Goal: Use online tool/utility: Utilize a website feature to perform a specific function

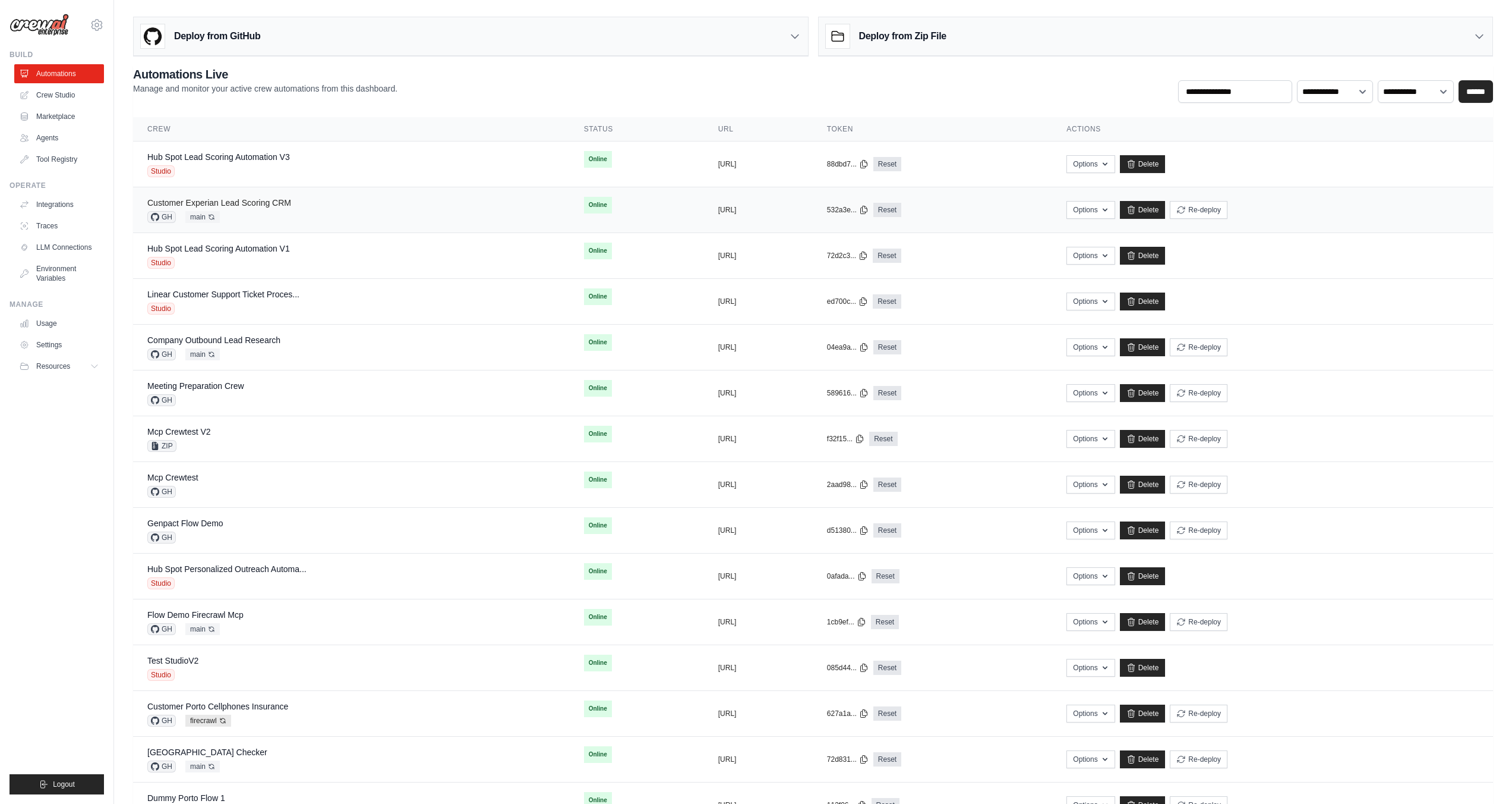
click at [256, 203] on link "Customer Experian Lead Scoring CRM" at bounding box center [219, 203] width 144 height 9
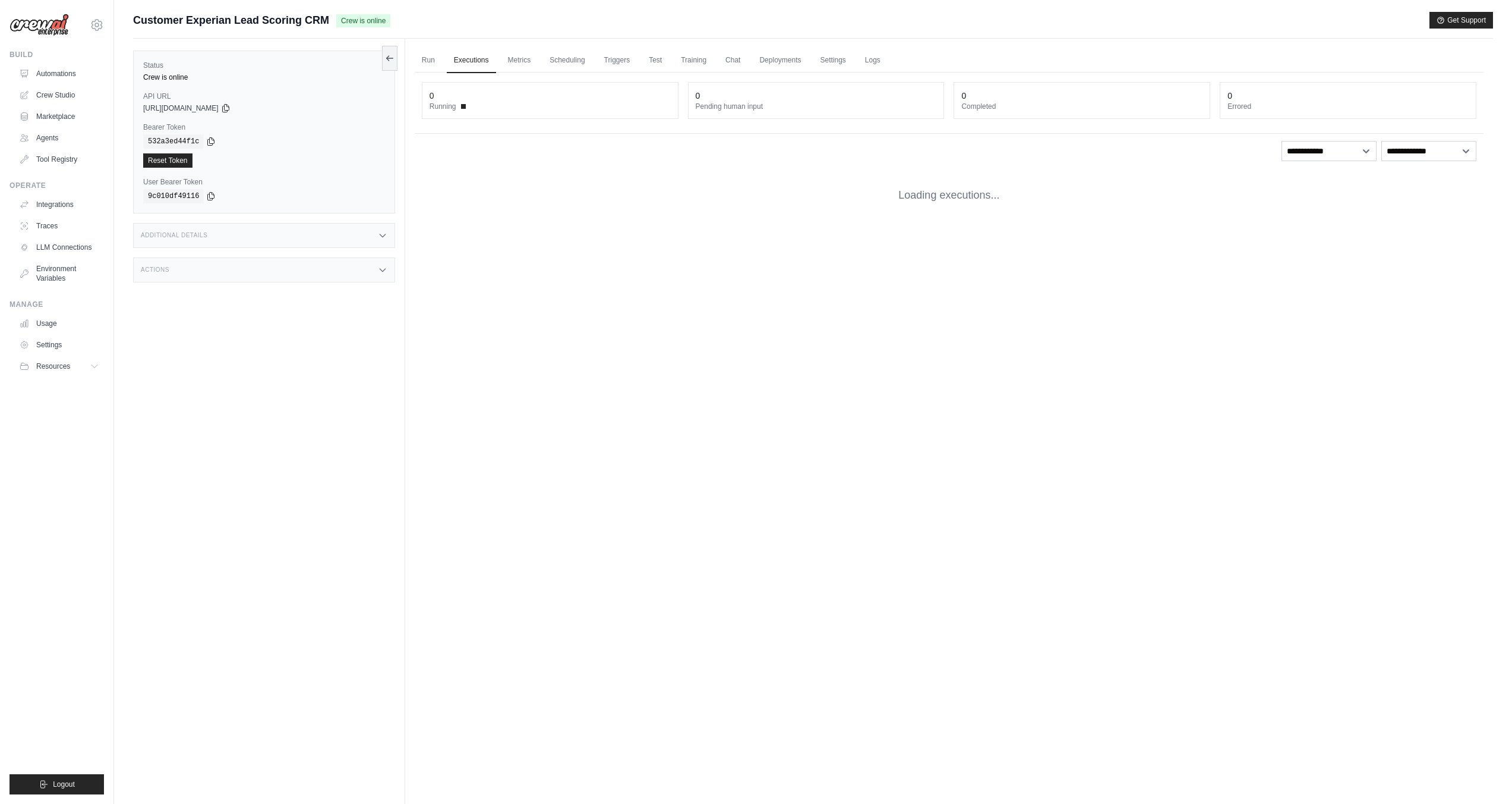
click at [66, 94] on link "Crew Studio" at bounding box center [59, 94] width 90 height 19
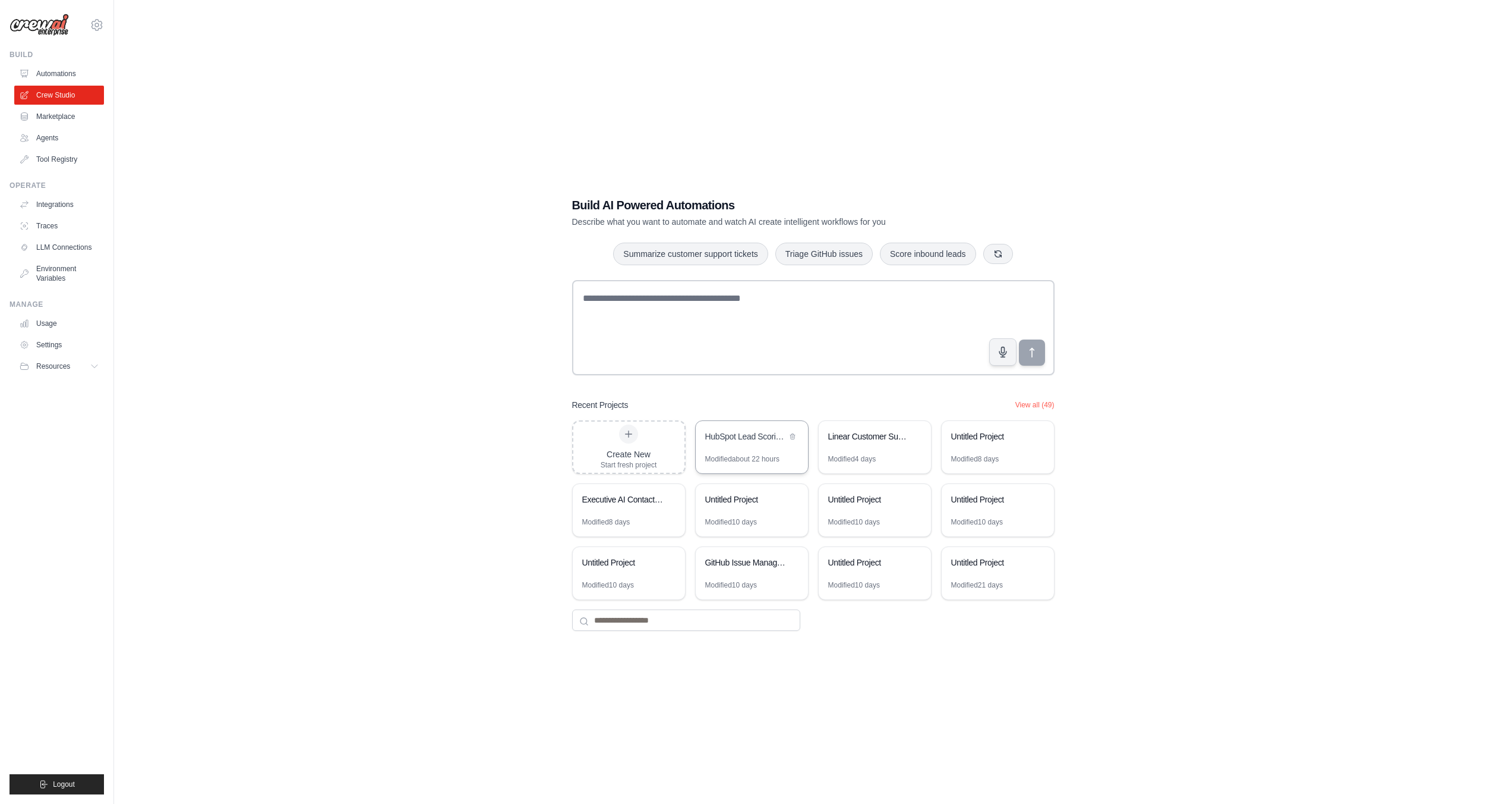
click at [750, 443] on div "HubSpot Lead Scoring Automation" at bounding box center [746, 437] width 82 height 14
click at [64, 70] on link "Automations" at bounding box center [60, 73] width 90 height 19
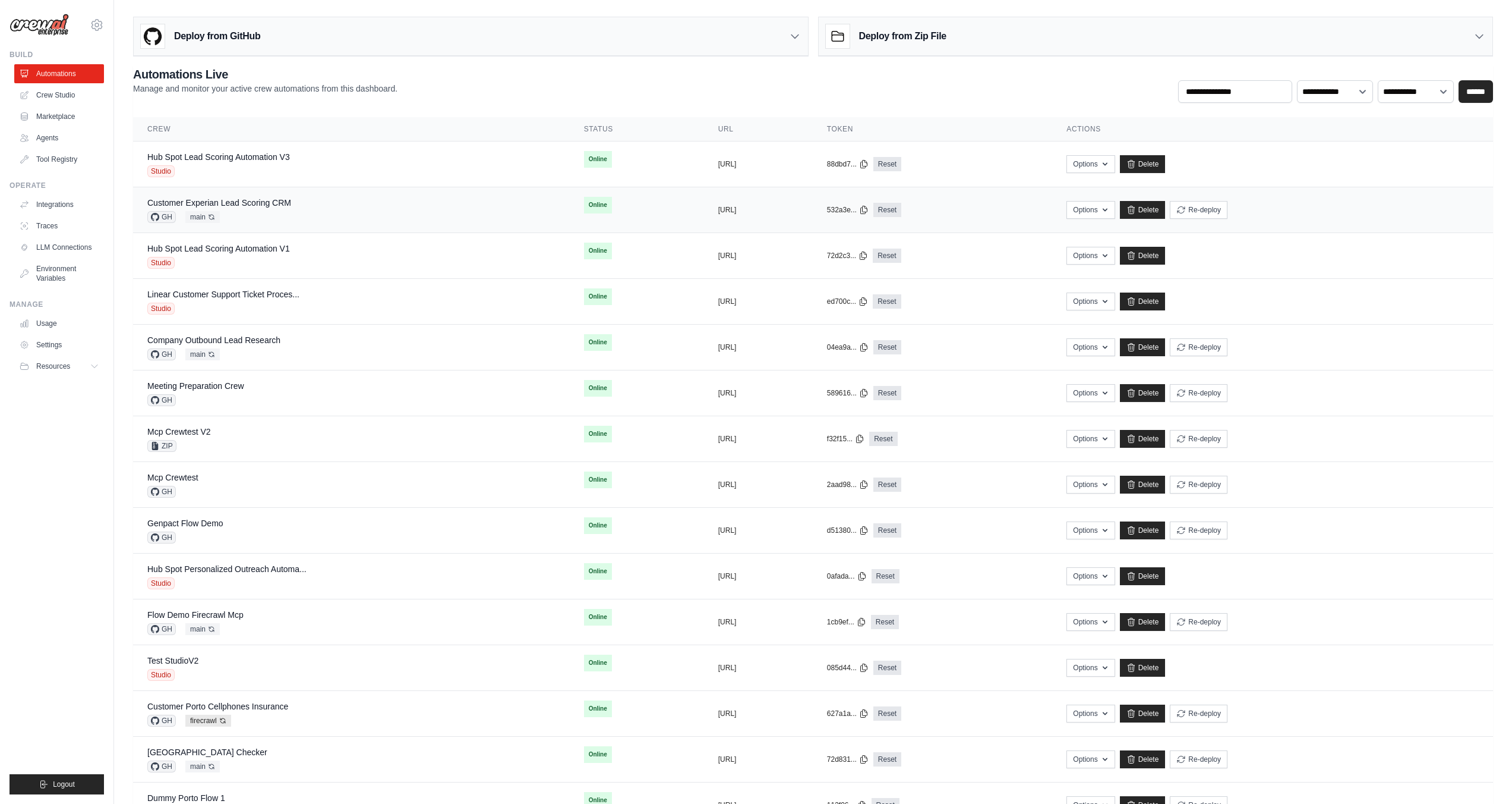
click at [280, 209] on div "Customer Experian Lead Scoring CRM GH main Auto-deploy enabled" at bounding box center [219, 210] width 144 height 26
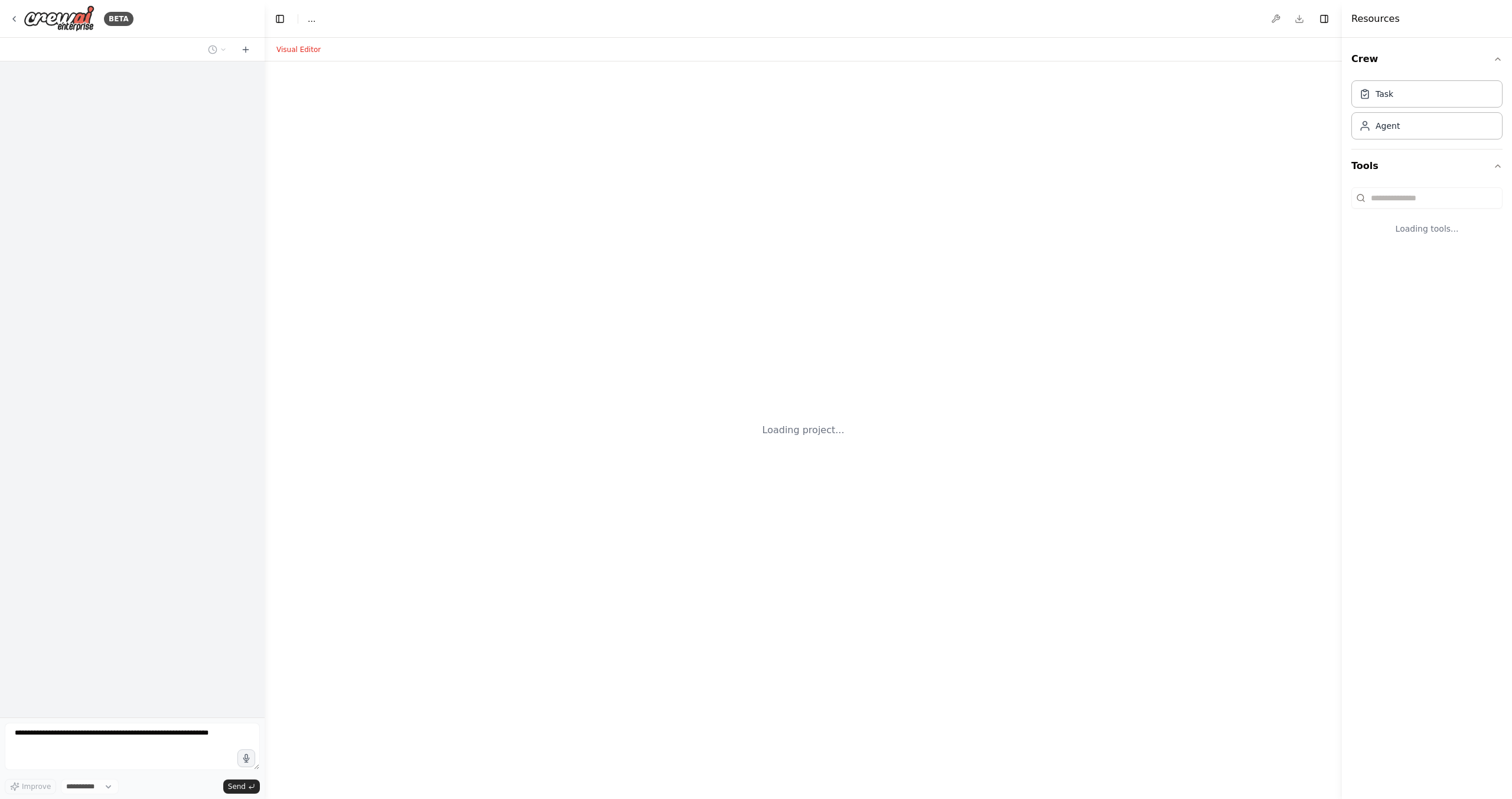
select select "****"
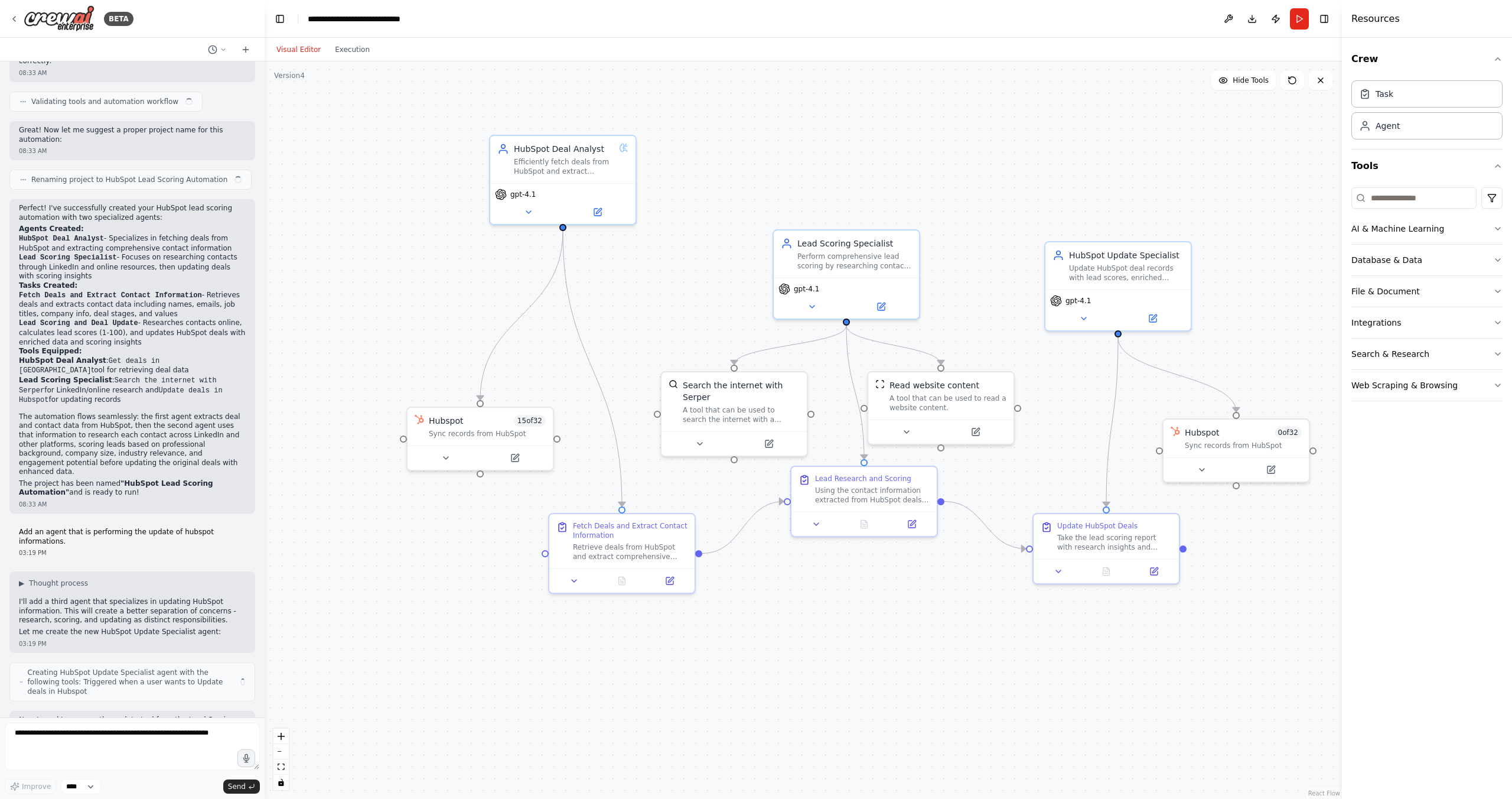
scroll to position [740, 0]
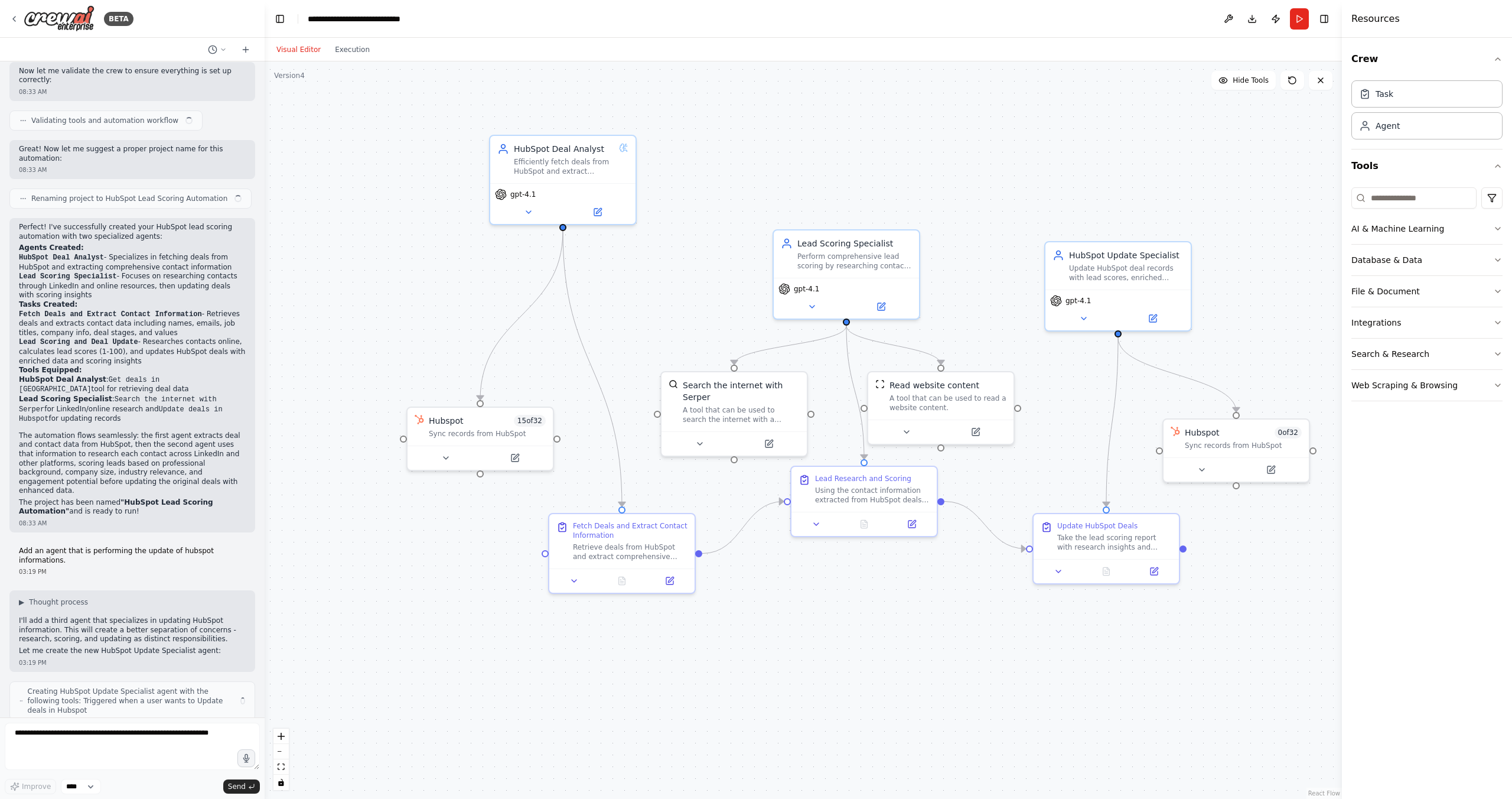
drag, startPoint x: 656, startPoint y: 499, endPoint x: 910, endPoint y: 603, distance: 274.5
click at [910, 603] on div ".deletable-edge-delete-btn { width: 20px; height: 20px; border: 0px solid #ffff…" at bounding box center [803, 430] width 1077 height 738
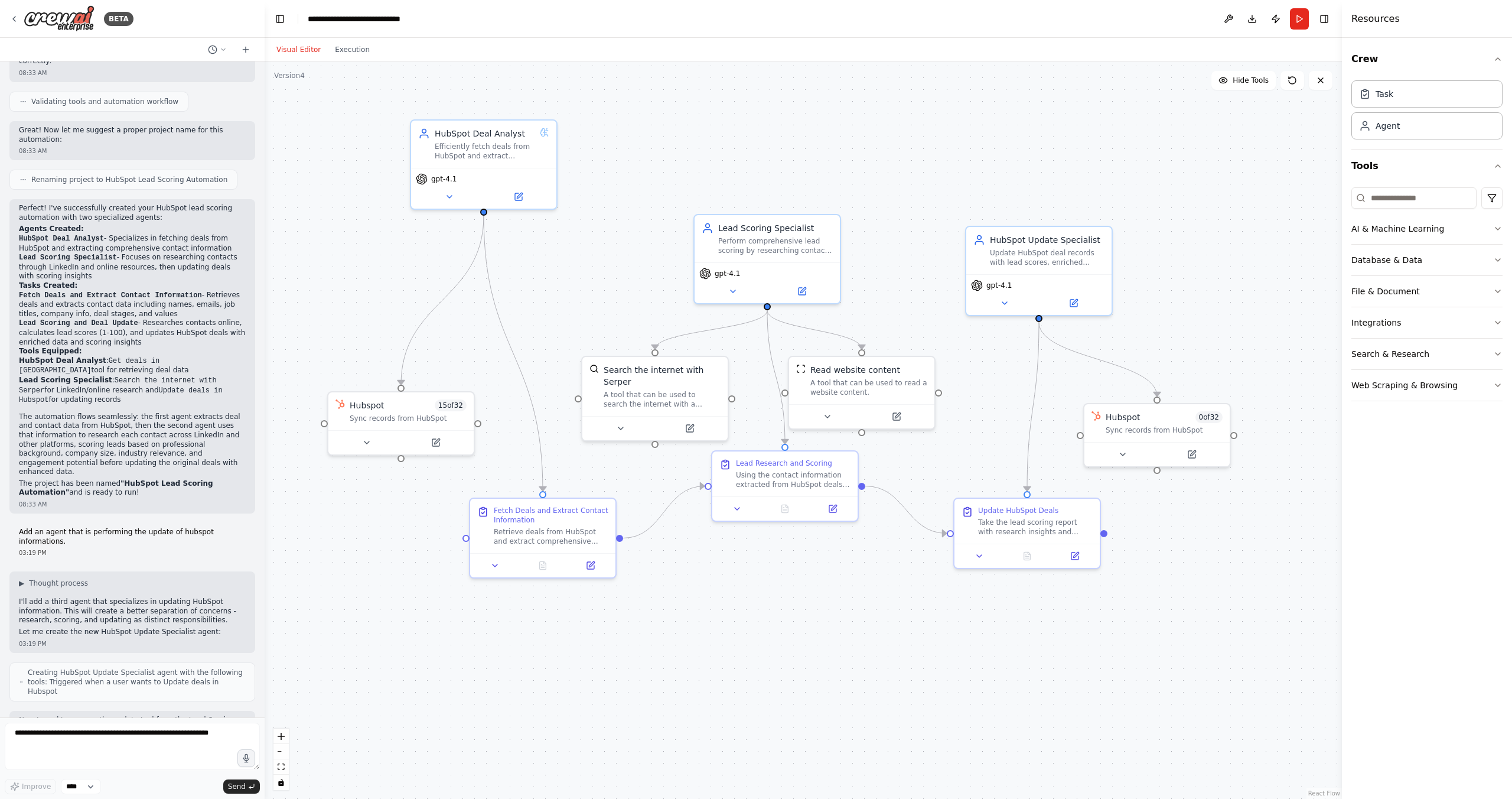
drag, startPoint x: 827, startPoint y: 170, endPoint x: 752, endPoint y: 173, distance: 75.1
click at [761, 162] on div ".deletable-edge-delete-btn { width: 20px; height: 20px; border: 0px solid #ffff…" at bounding box center [803, 430] width 1077 height 738
click at [17, 19] on icon at bounding box center [14, 19] width 9 height 9
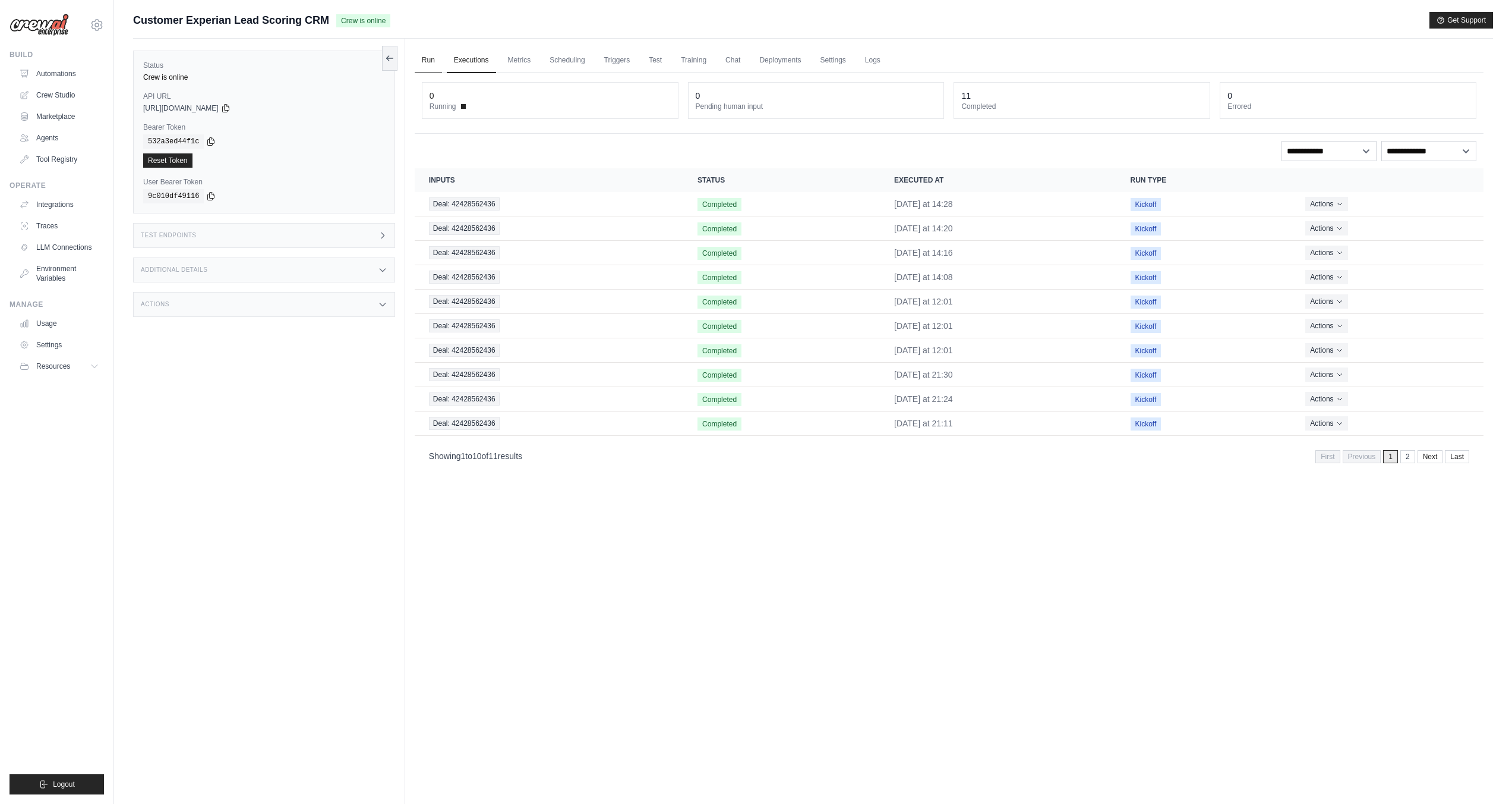
click at [420, 62] on link "Run" at bounding box center [428, 60] width 27 height 25
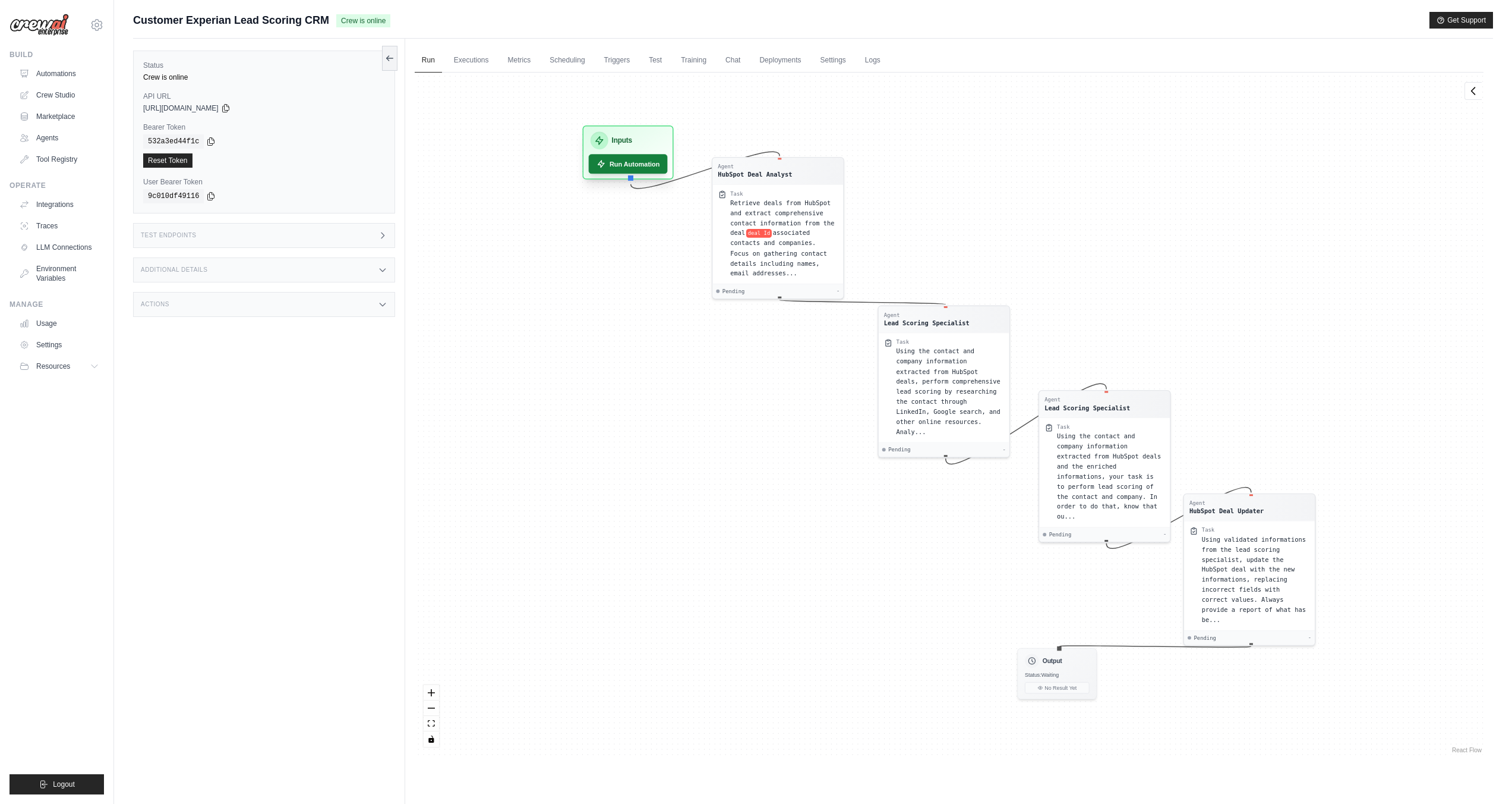
click at [622, 164] on button "Run Automation" at bounding box center [628, 164] width 79 height 20
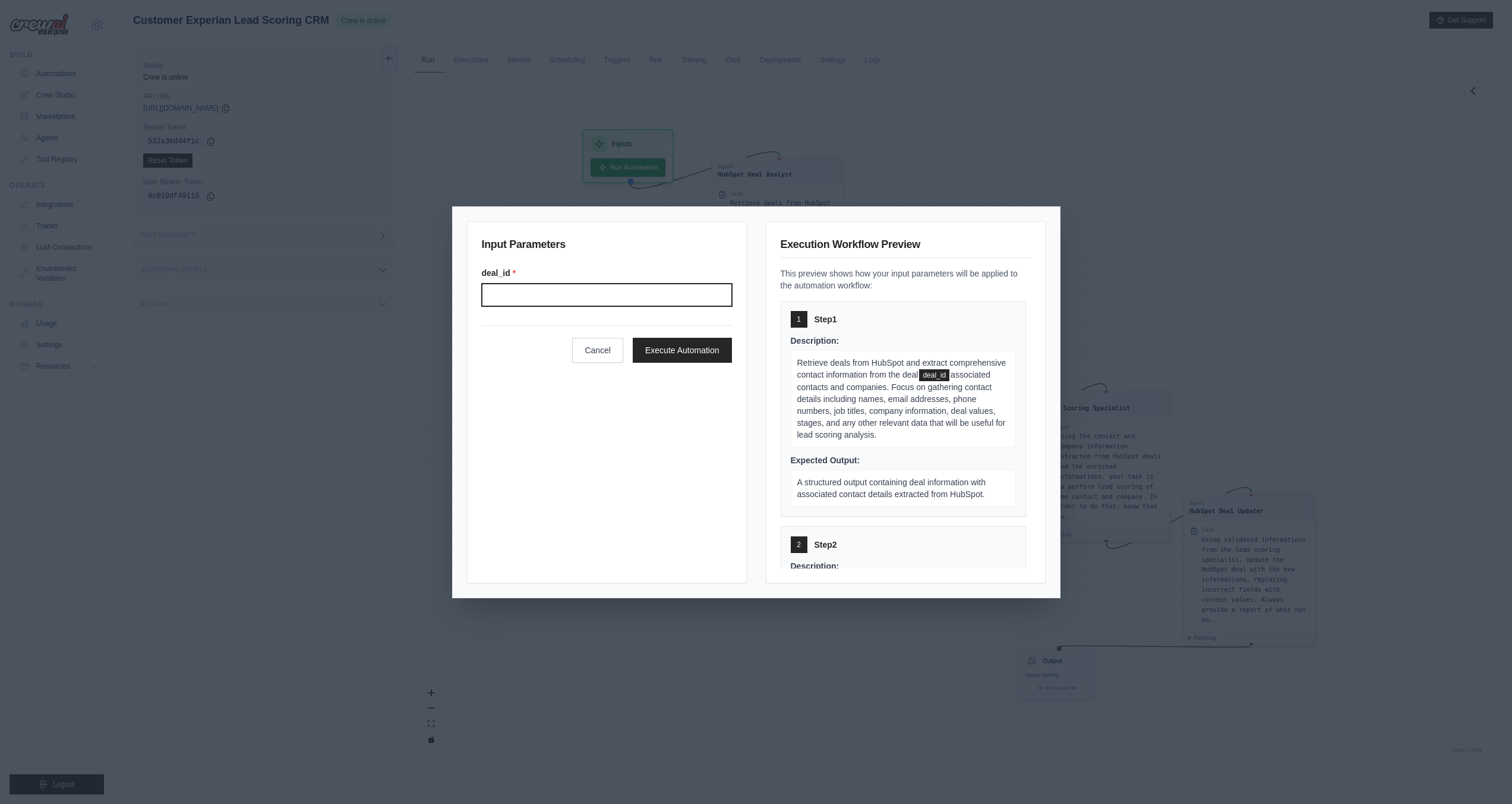
click at [580, 303] on input "Deal" at bounding box center [607, 295] width 250 height 23
paste input "**********"
type input "**********"
click at [679, 360] on button "Execute Automation" at bounding box center [682, 349] width 99 height 25
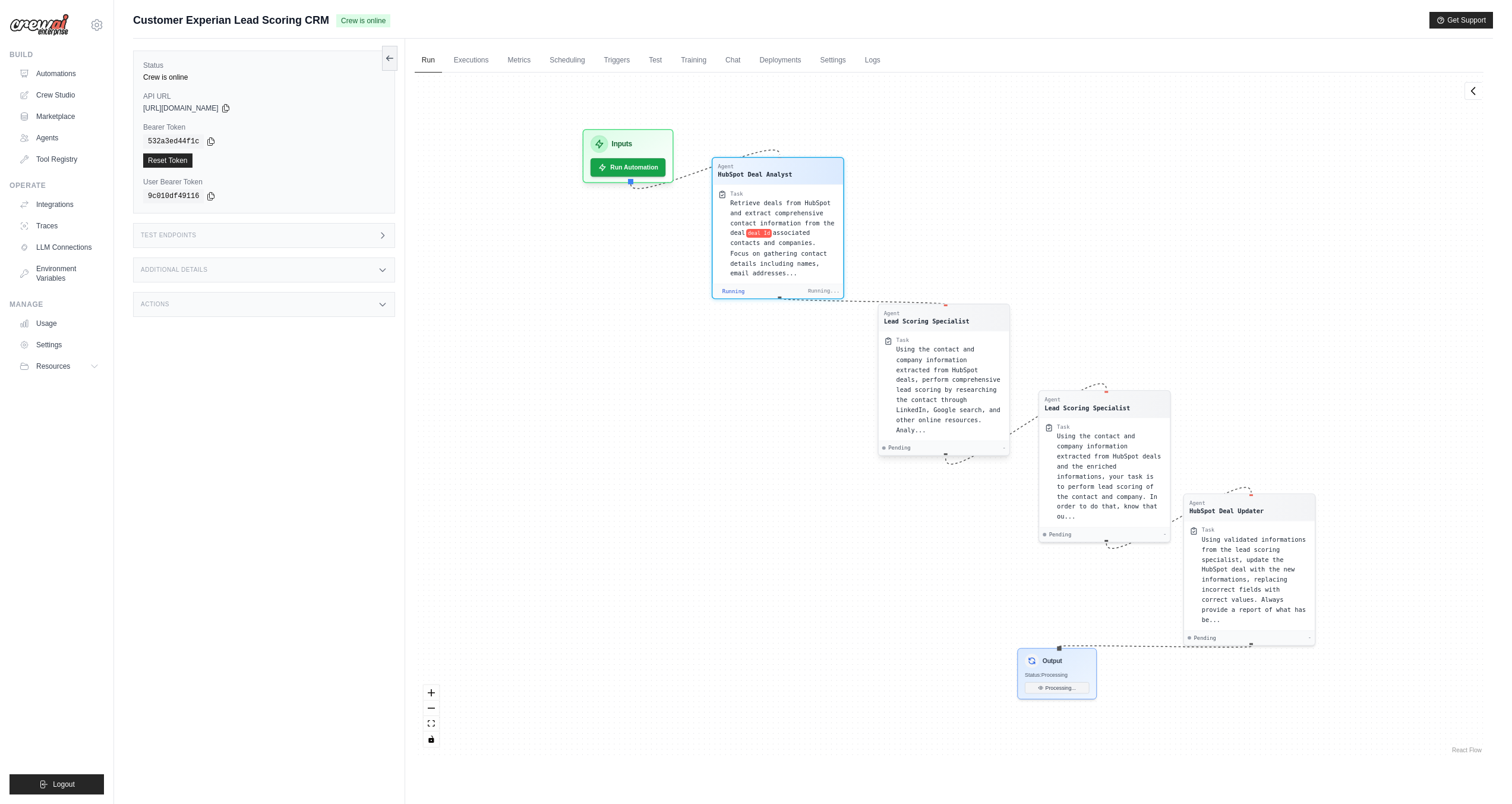
click at [912, 367] on span "Using the contact and company information extracted from HubSpot deals, perform…" at bounding box center [948, 389] width 104 height 88
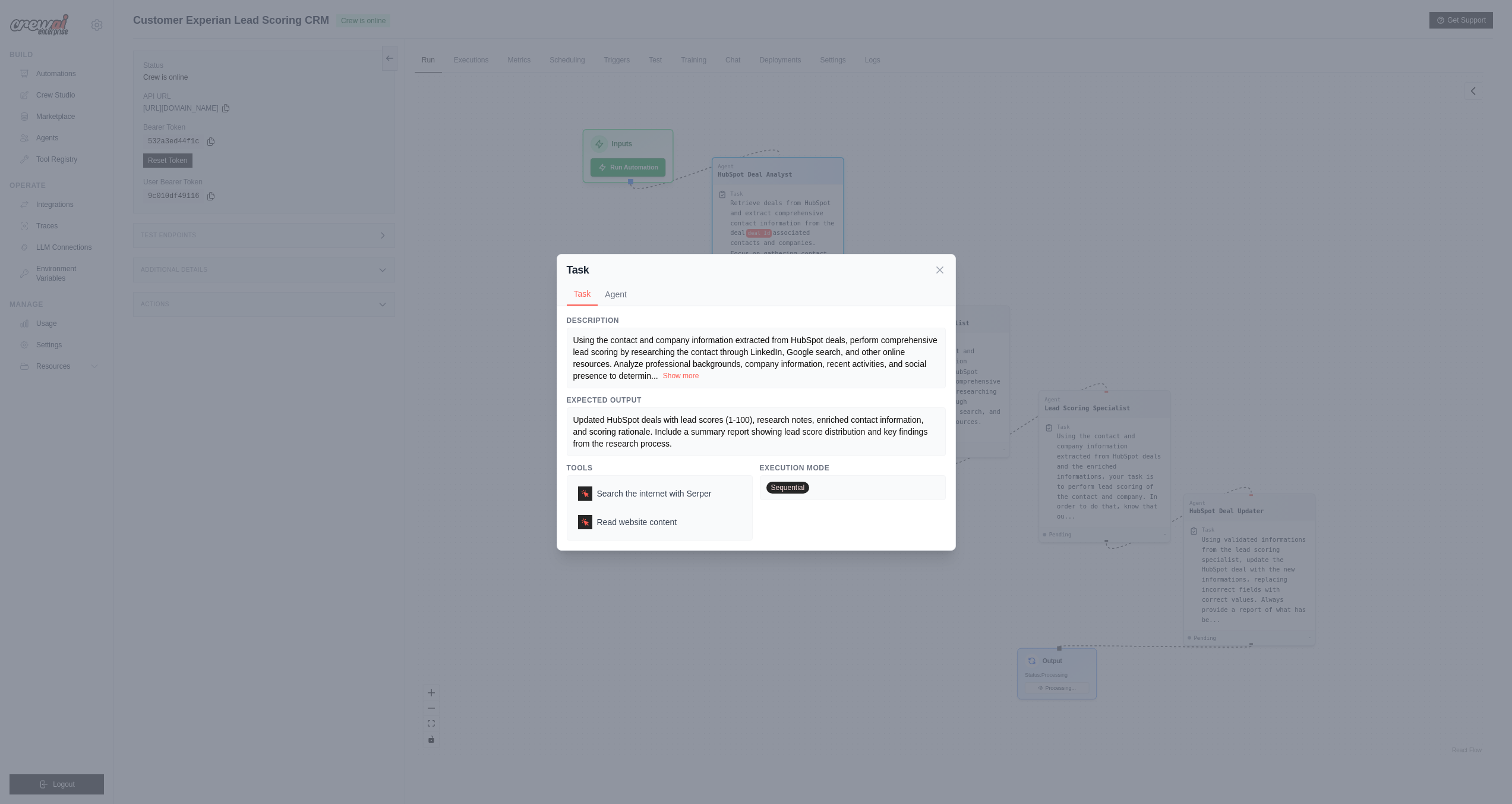
click at [688, 377] on button "Show more" at bounding box center [682, 376] width 37 height 9
click at [682, 378] on button "Show more" at bounding box center [682, 376] width 37 height 9
click at [686, 374] on button "Show more" at bounding box center [682, 376] width 37 height 9
click at [686, 374] on button "Show more" at bounding box center [682, 376] width 37 height 9
drag, startPoint x: 686, startPoint y: 374, endPoint x: 695, endPoint y: 370, distance: 9.8
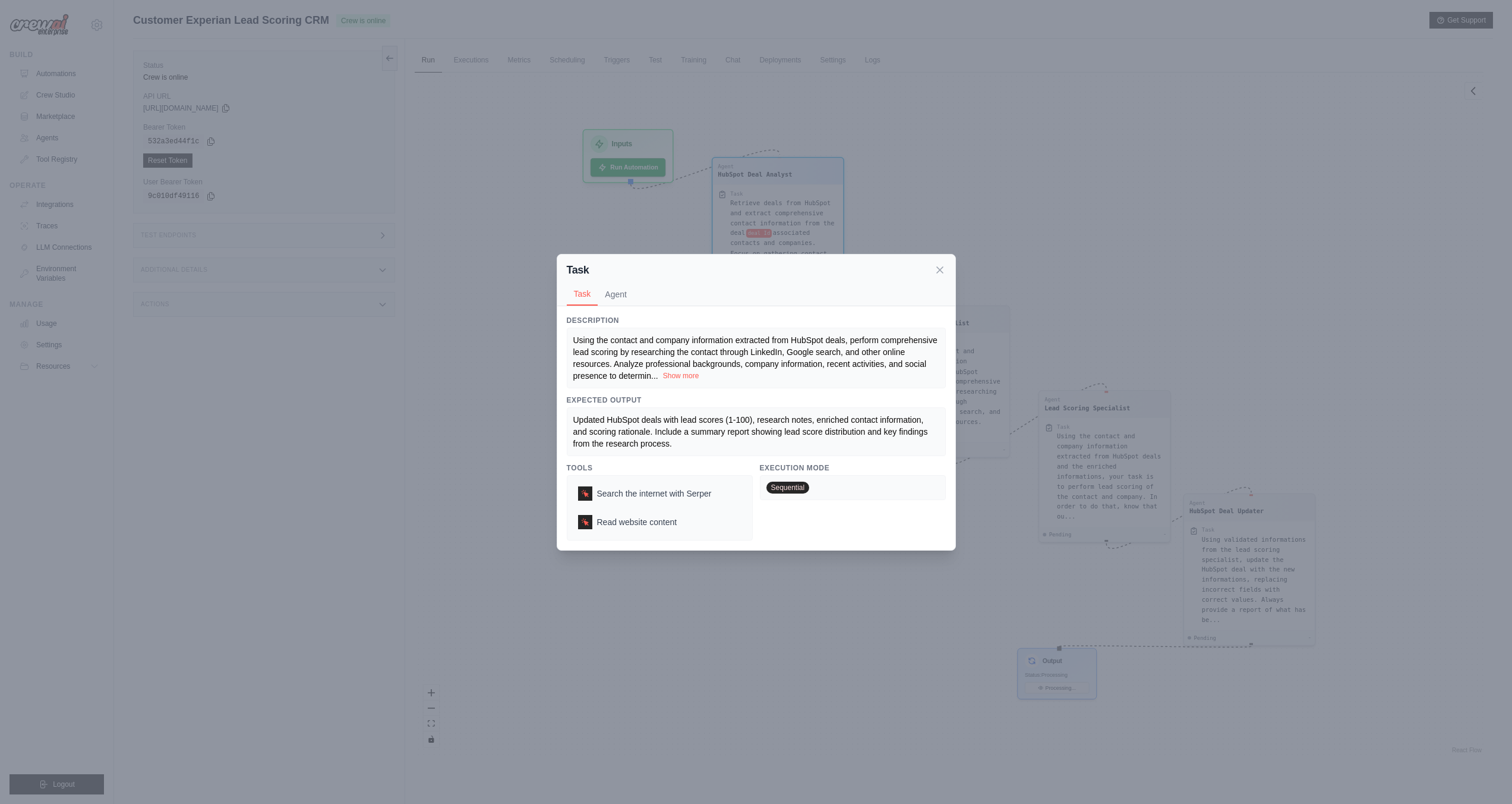
click at [689, 375] on button "Show more" at bounding box center [682, 376] width 37 height 9
click at [936, 274] on icon at bounding box center [940, 270] width 12 height 12
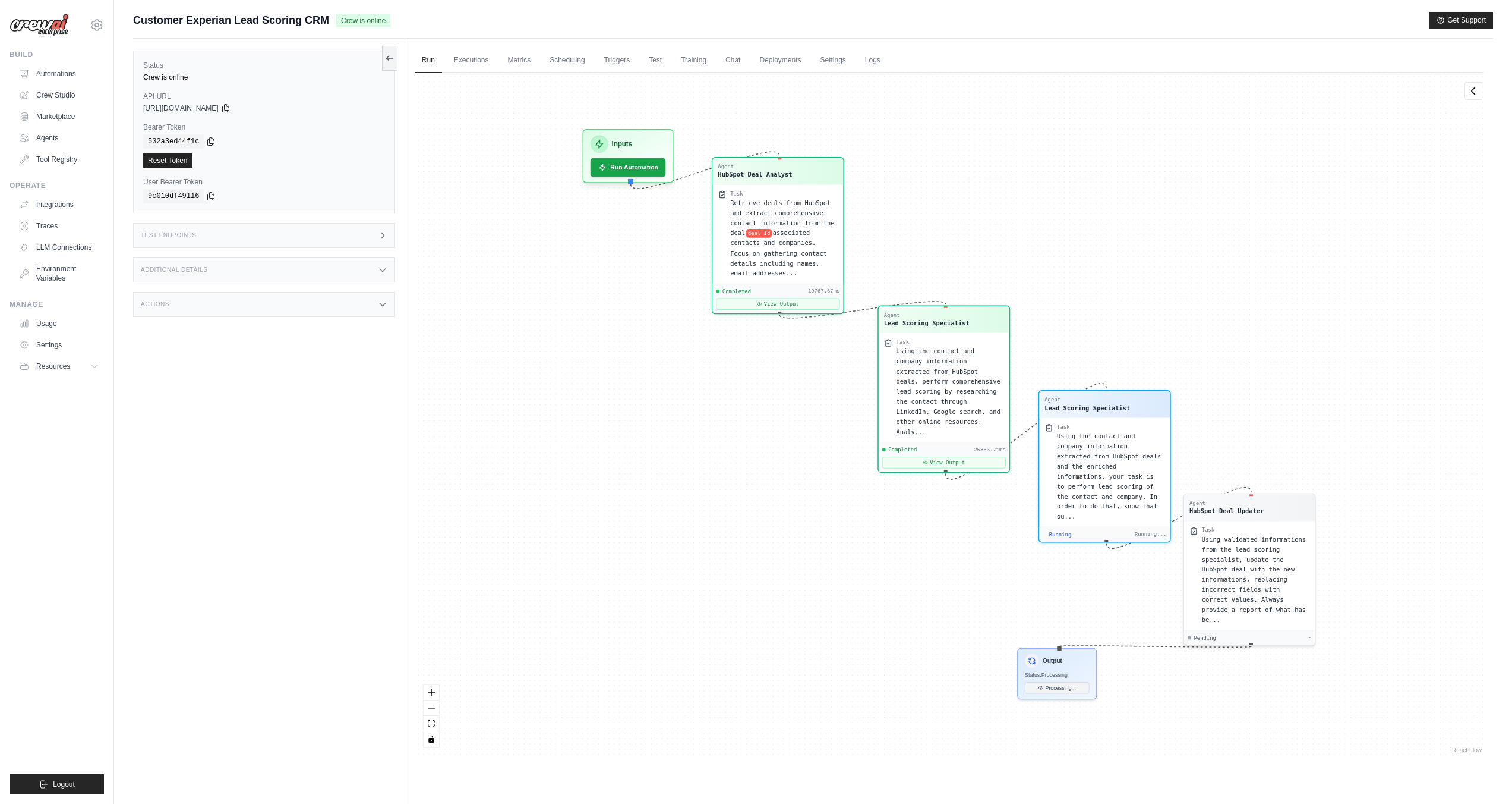
scroll to position [56, 0]
click at [793, 301] on button "View Output" at bounding box center [778, 301] width 123 height 11
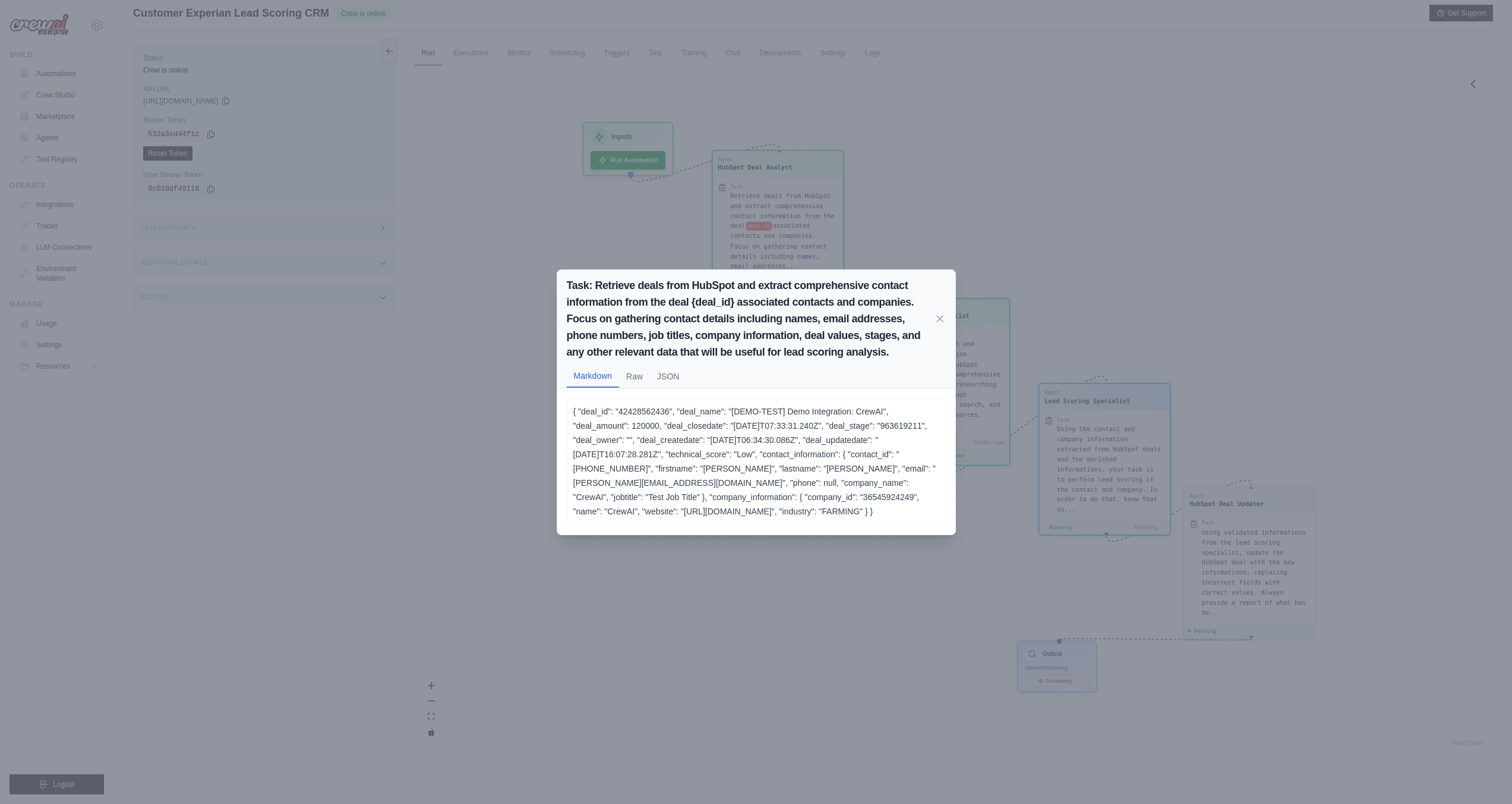
scroll to position [15, 0]
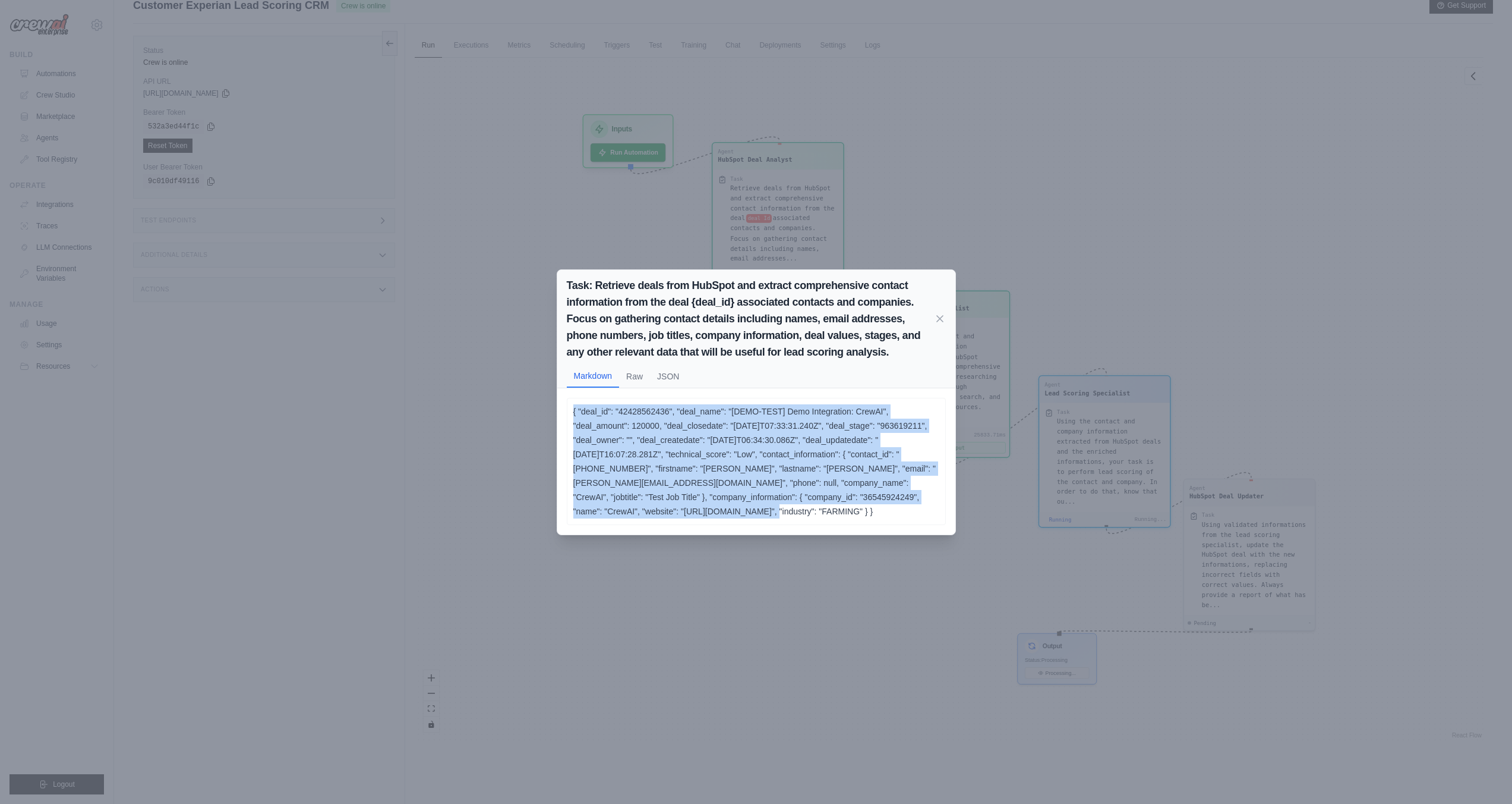
drag, startPoint x: 568, startPoint y: 407, endPoint x: 877, endPoint y: 513, distance: 326.7
click at [877, 513] on div "{ "deal_id": "42428562436", "deal_name": "[DEMO-TEST] Demo Integration: CrewAI"…" at bounding box center [756, 461] width 379 height 127
click at [938, 318] on icon at bounding box center [940, 318] width 6 height 6
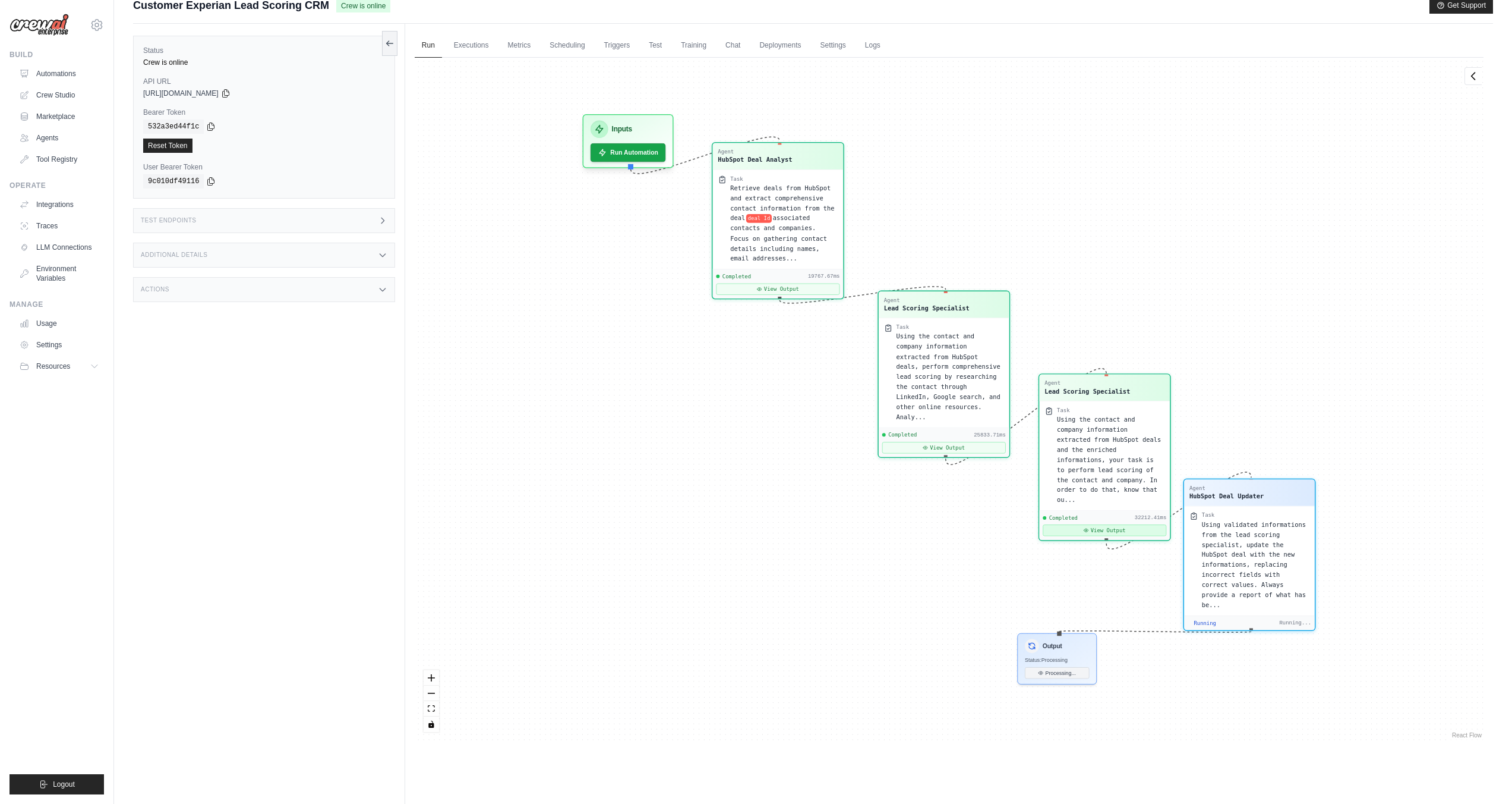
click at [1094, 528] on button "View Output" at bounding box center [1104, 530] width 123 height 11
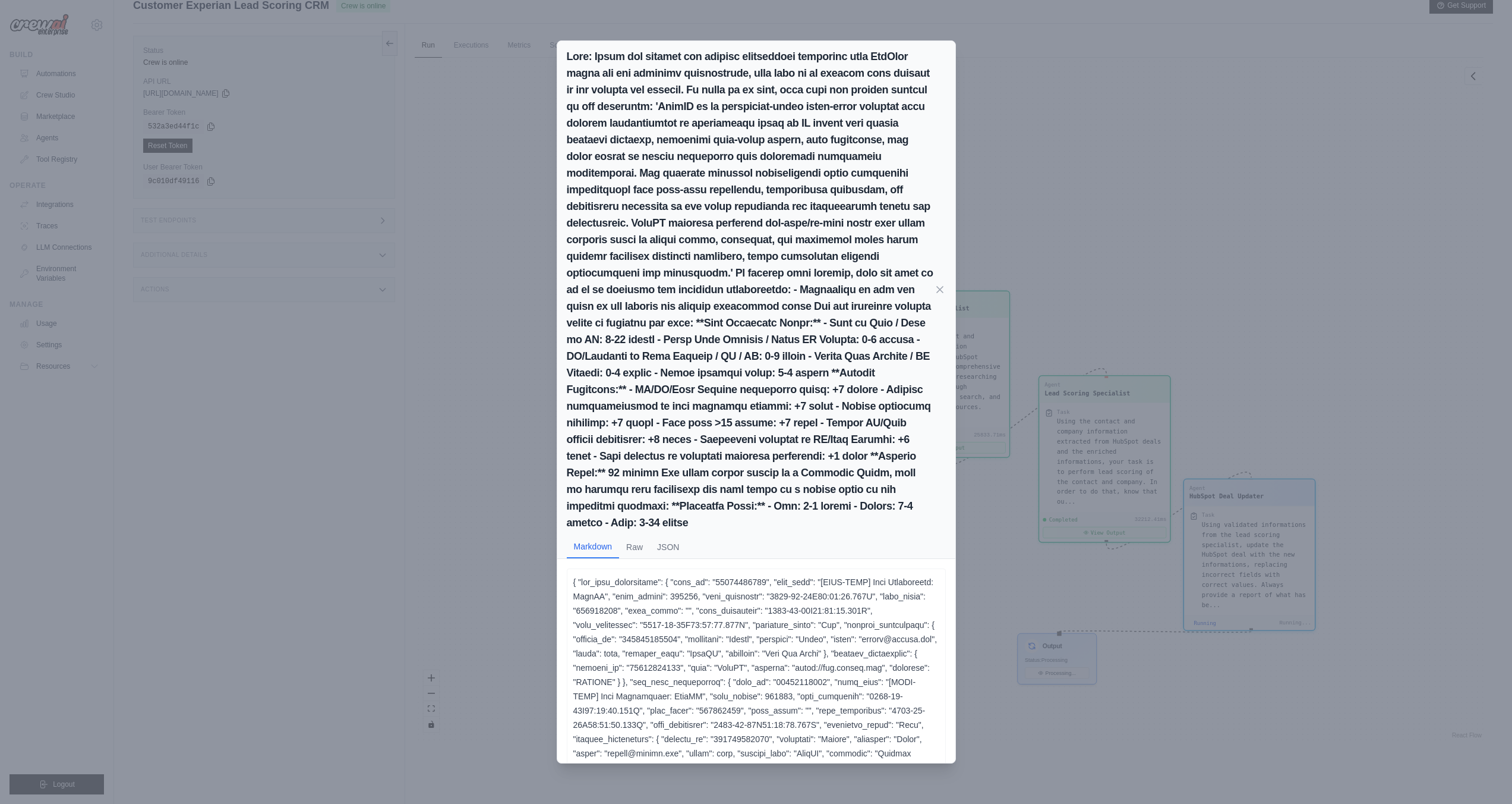
scroll to position [50, 0]
click at [636, 535] on button "Raw" at bounding box center [635, 546] width 31 height 23
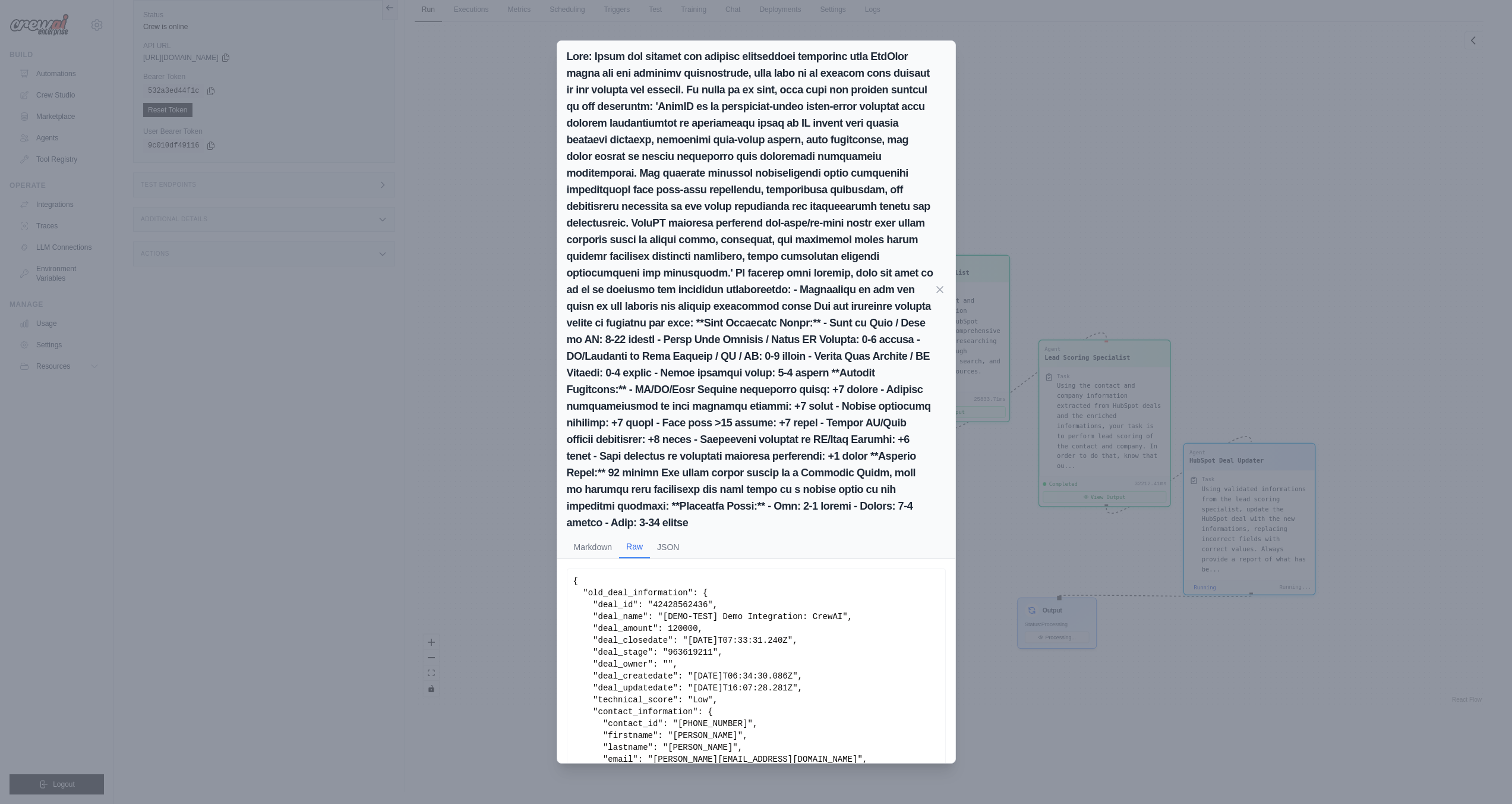
scroll to position [203, 0]
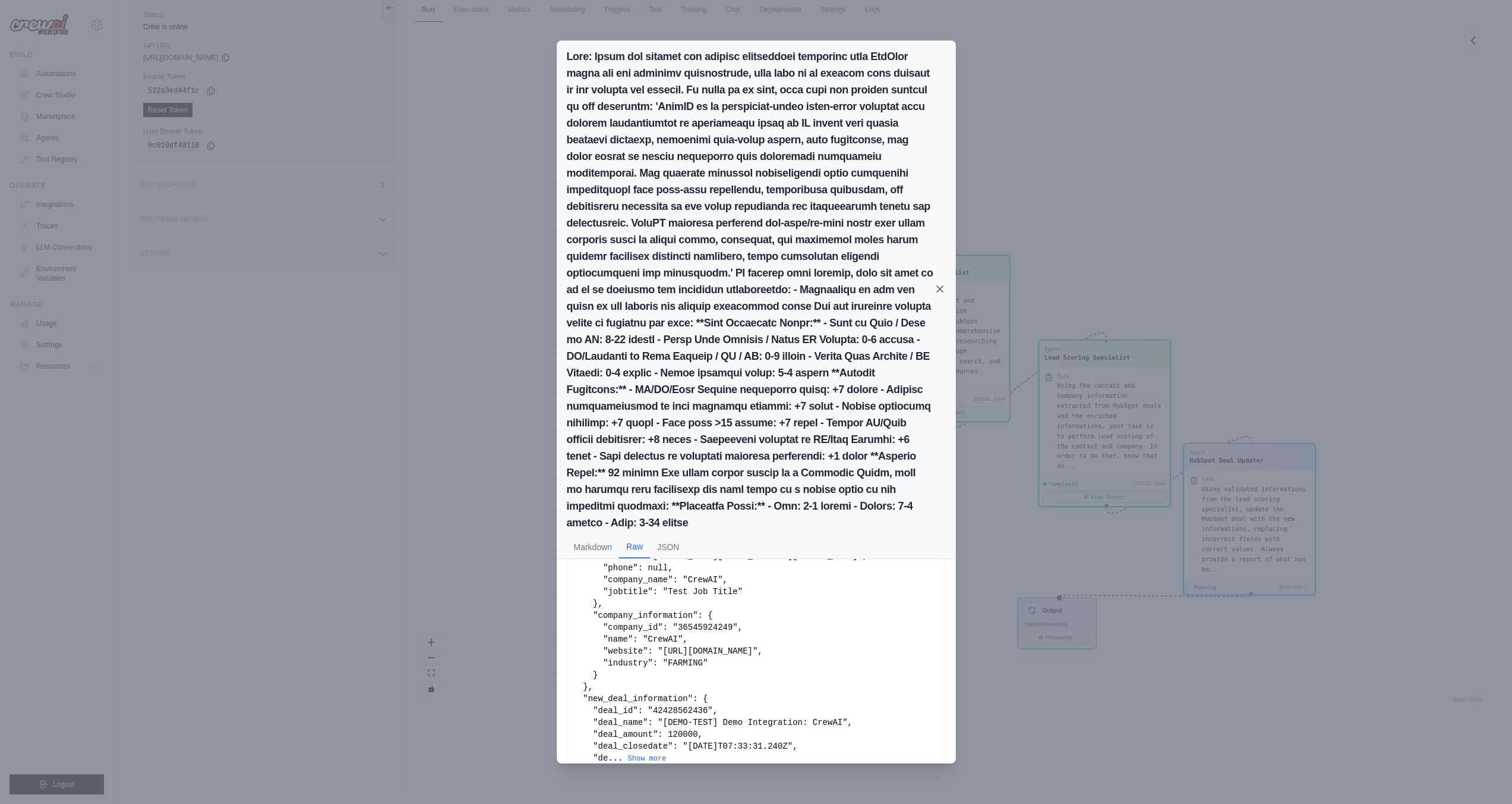
click at [938, 283] on icon at bounding box center [940, 289] width 12 height 12
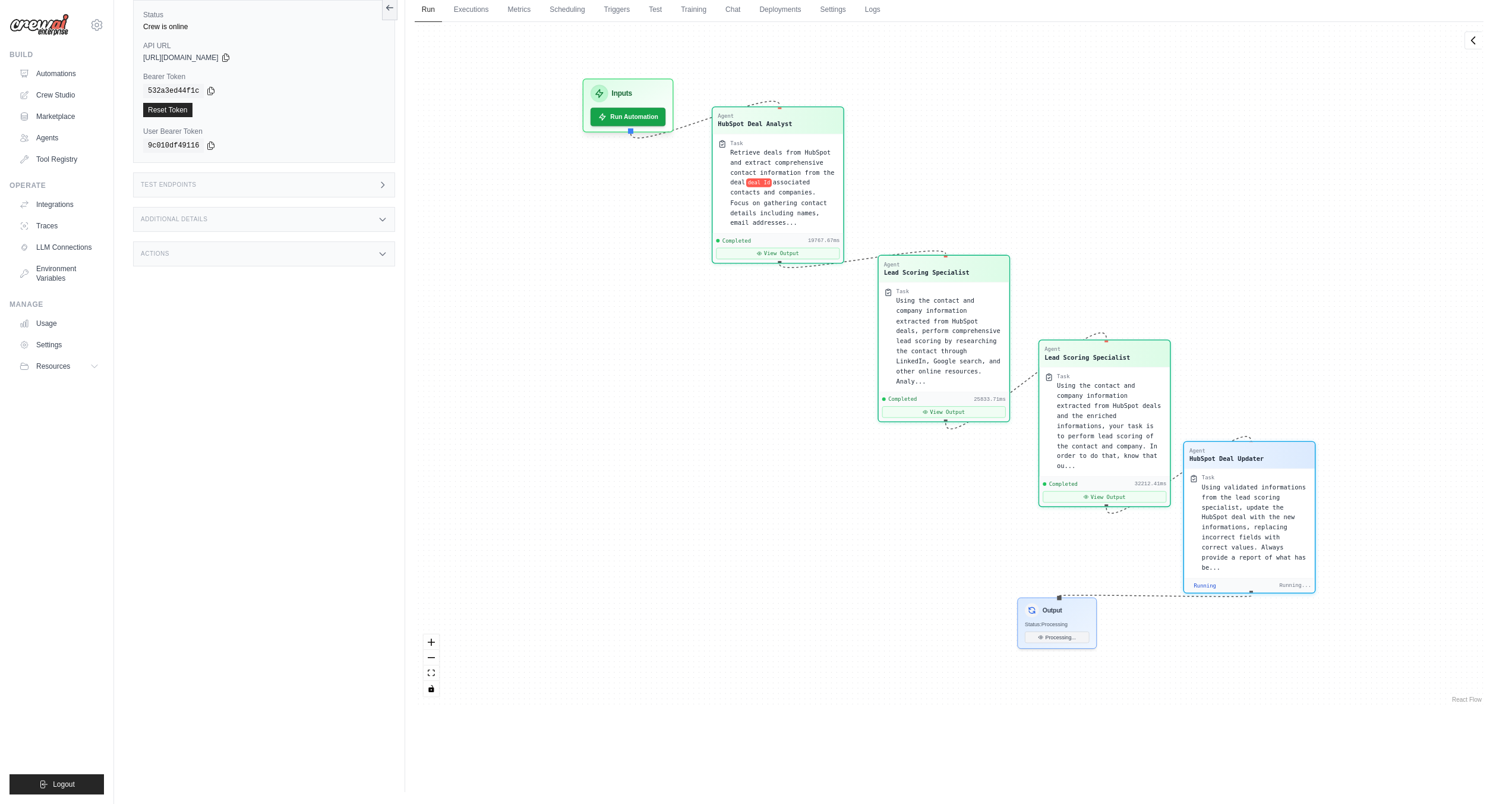
click at [1210, 535] on span "Using validated informations from the lead scoring specialist, update the HubSp…" at bounding box center [1254, 527] width 104 height 88
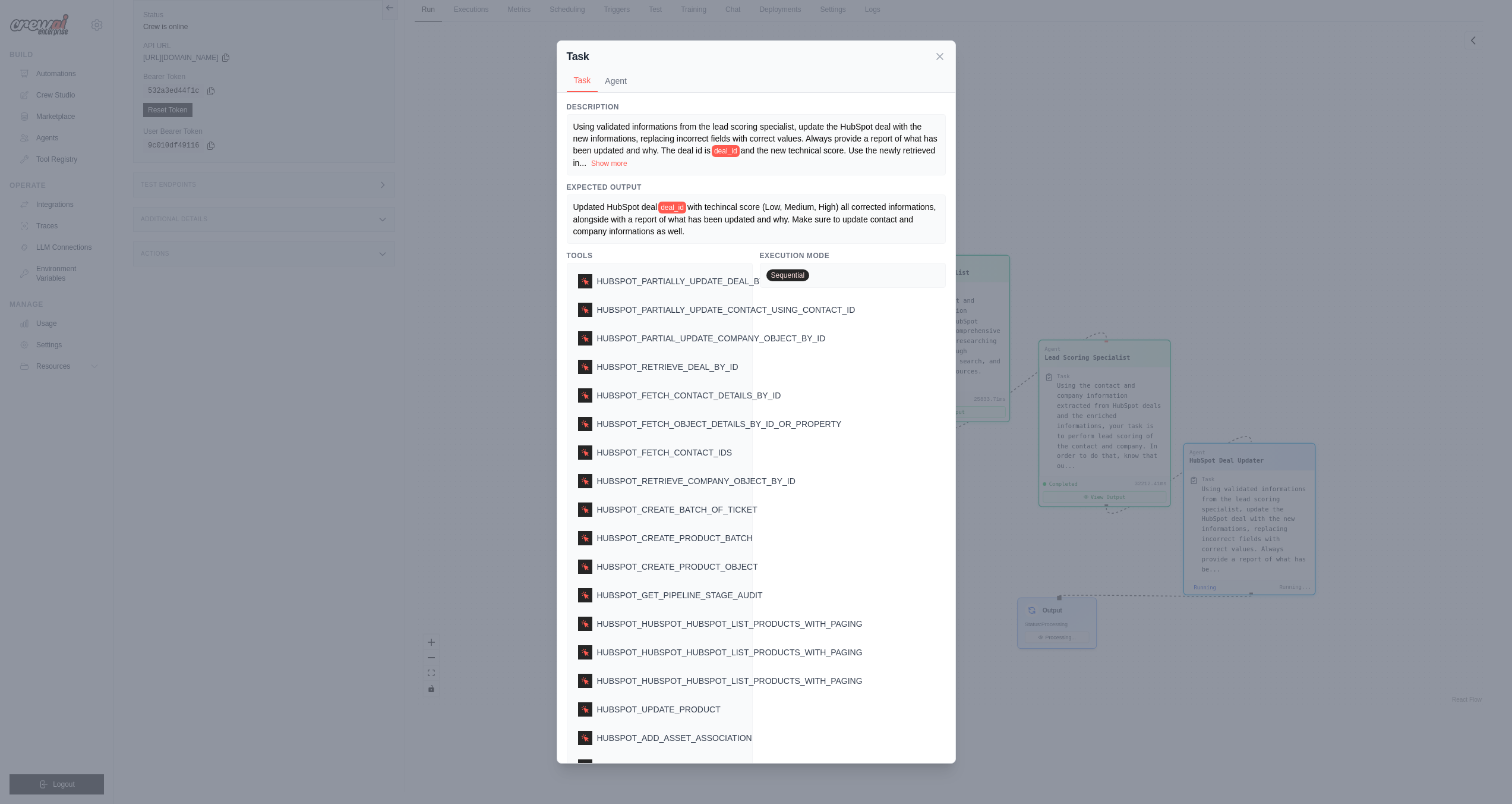
scroll to position [18, 0]
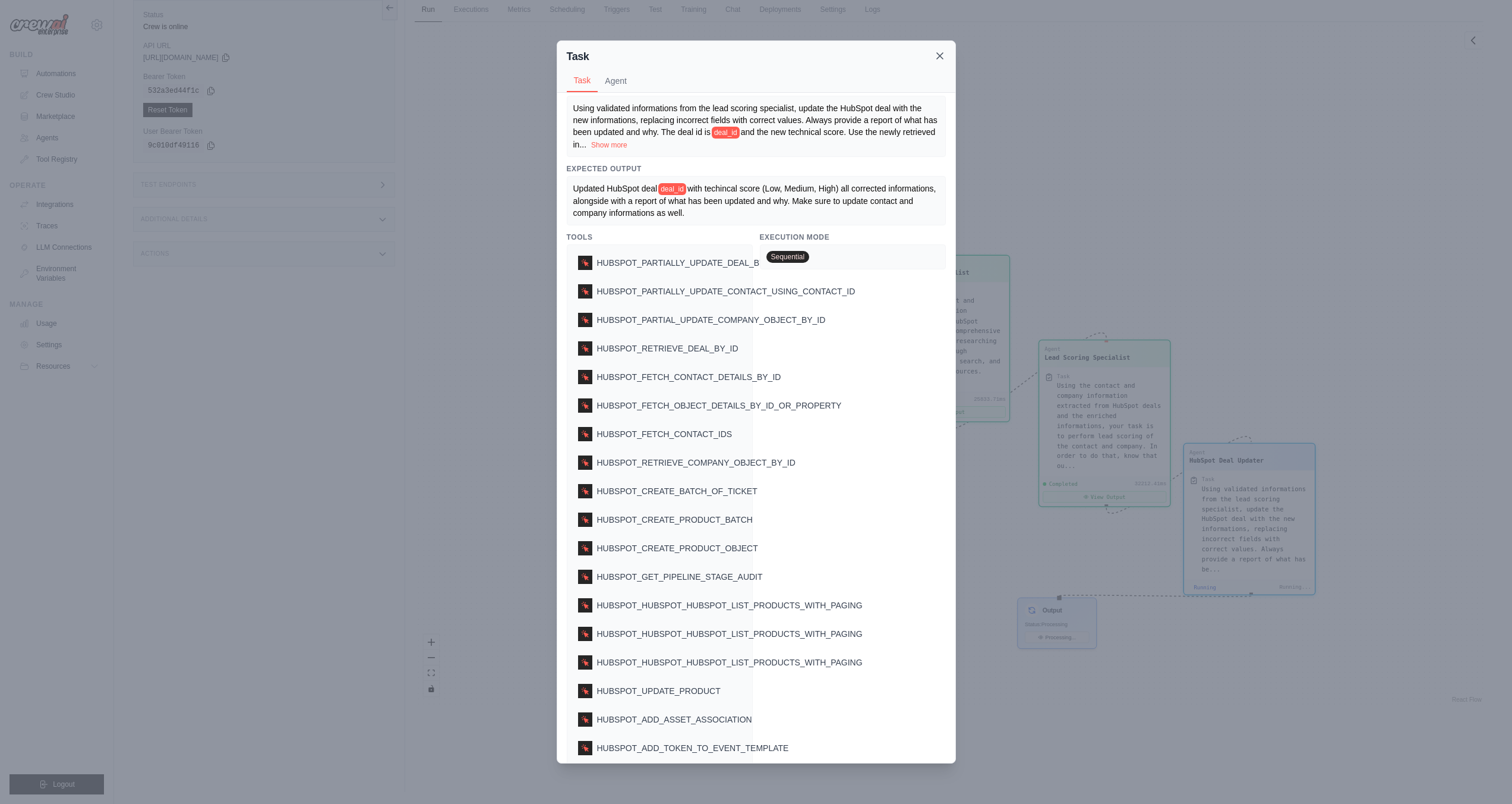
click at [941, 59] on icon at bounding box center [940, 56] width 12 height 12
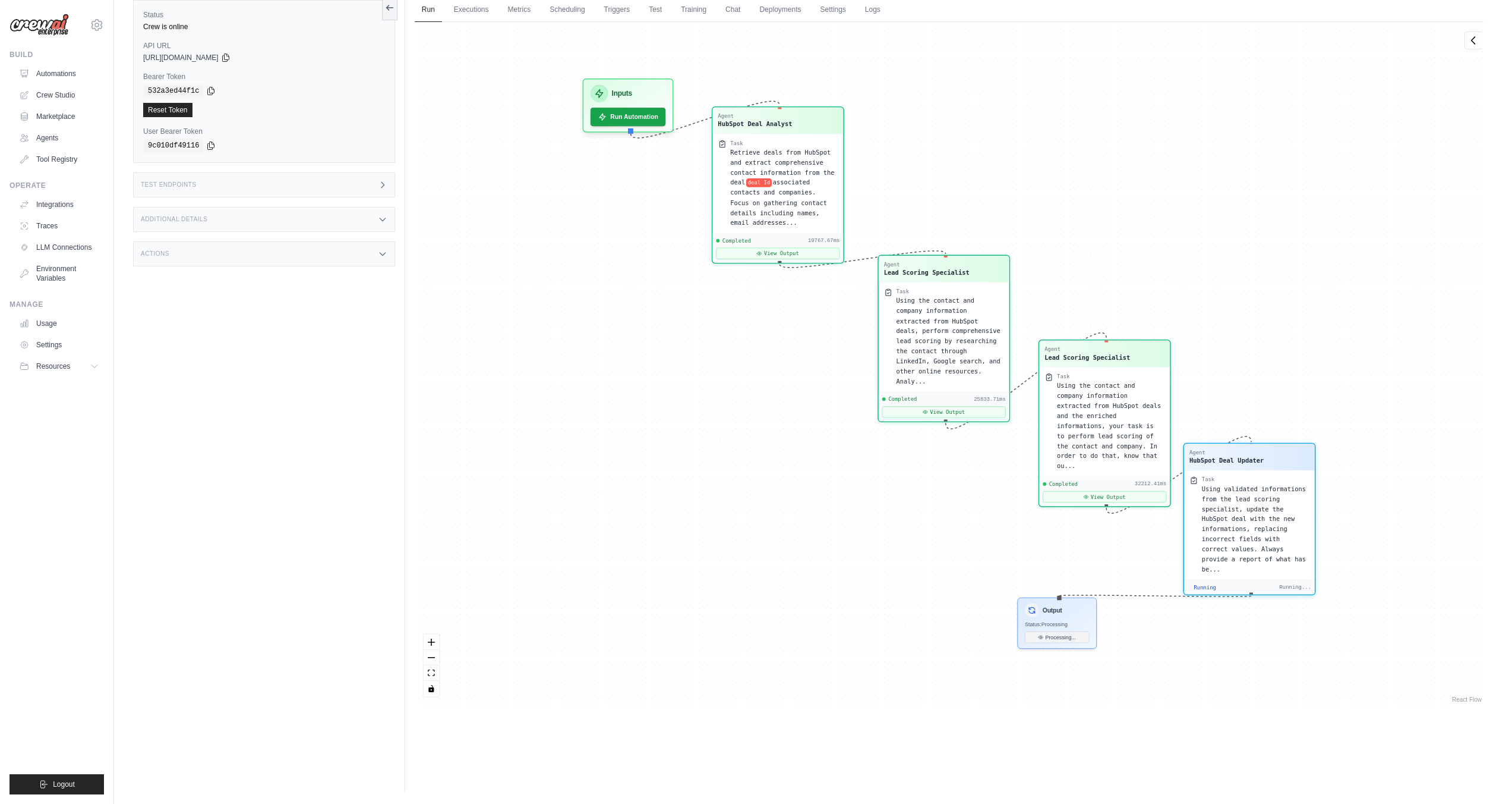
scroll to position [4284, 0]
click at [1051, 633] on button "View Result" at bounding box center [1057, 634] width 64 height 11
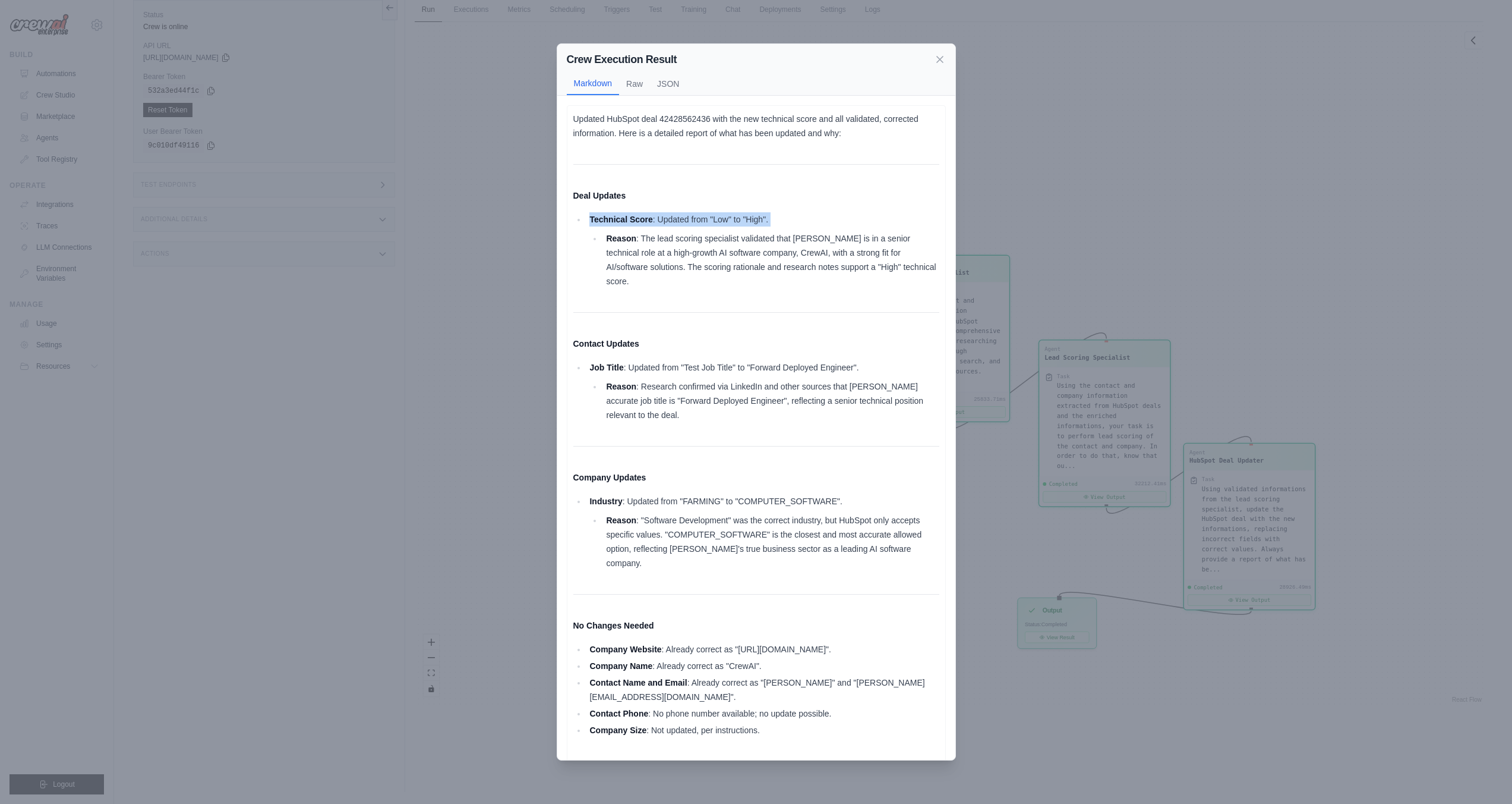
drag, startPoint x: 782, startPoint y: 220, endPoint x: 786, endPoint y: 226, distance: 7.2
click at [786, 226] on li "Technical Score : Updated from "Low" to "High". Reason : The lead scoring speci…" at bounding box center [762, 250] width 353 height 76
drag, startPoint x: 634, startPoint y: 351, endPoint x: 879, endPoint y: 363, distance: 245.3
click at [879, 363] on li "Job Title : Updated from "Test Job Title" to "Forward Deployed Engineer". Reaso…" at bounding box center [762, 391] width 353 height 62
drag, startPoint x: 622, startPoint y: 483, endPoint x: 836, endPoint y: 485, distance: 214.0
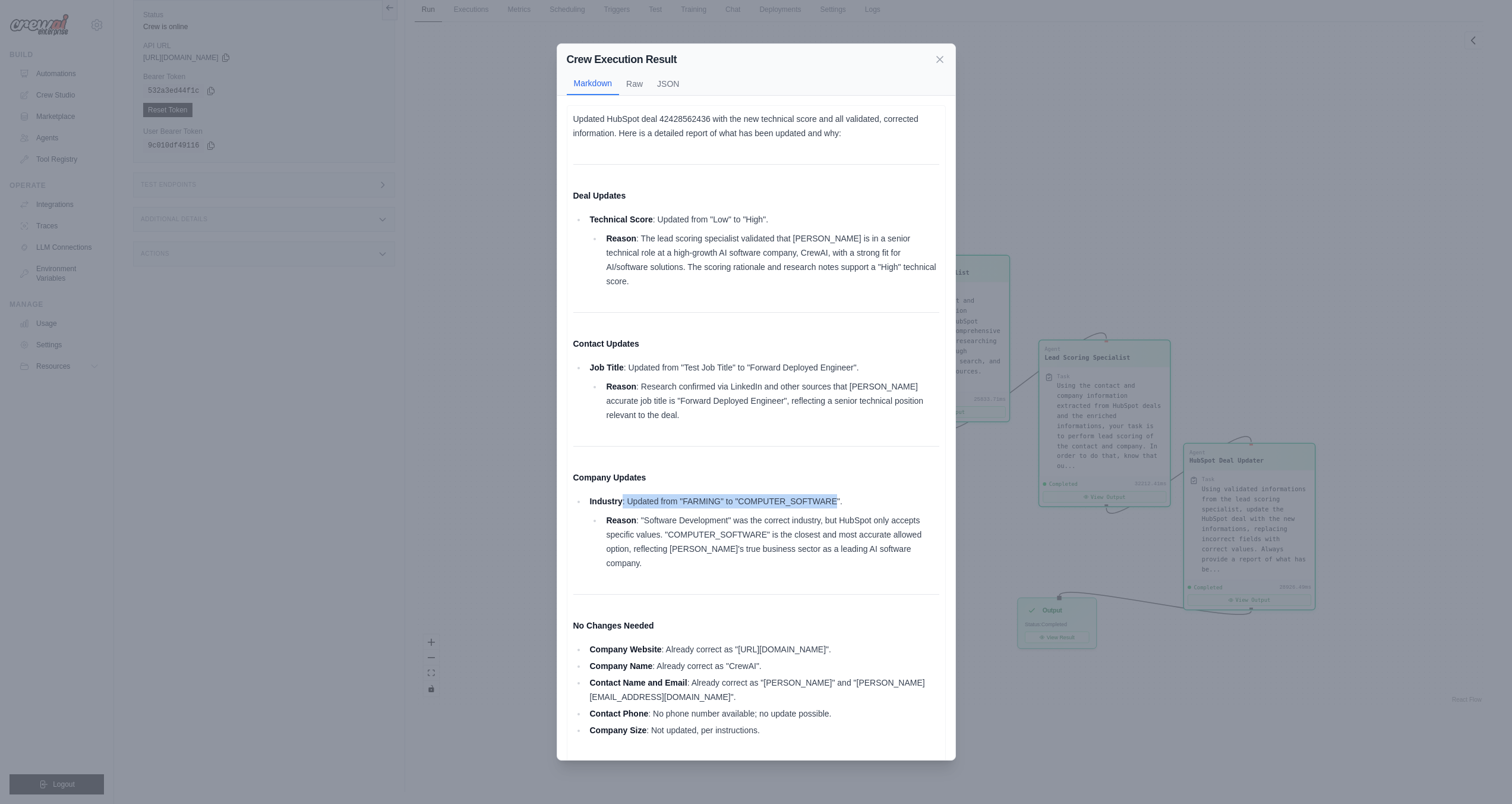
click at [836, 494] on li "Industry : Updated from "FARMING" to "COMPUTER_SOFTWARE". Reason : "Software De…" at bounding box center [762, 532] width 353 height 76
click at [940, 62] on icon at bounding box center [940, 59] width 12 height 12
